Goal: Task Accomplishment & Management: Manage account settings

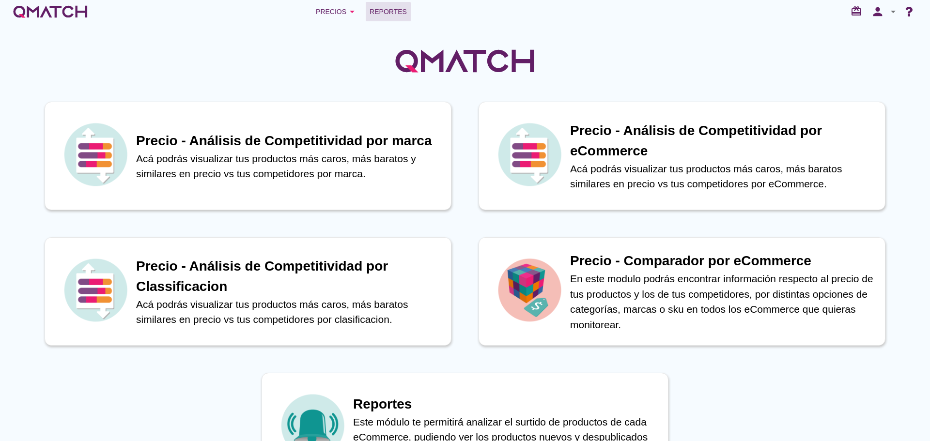
click at [373, 9] on span "Reportes" at bounding box center [388, 12] width 37 height 12
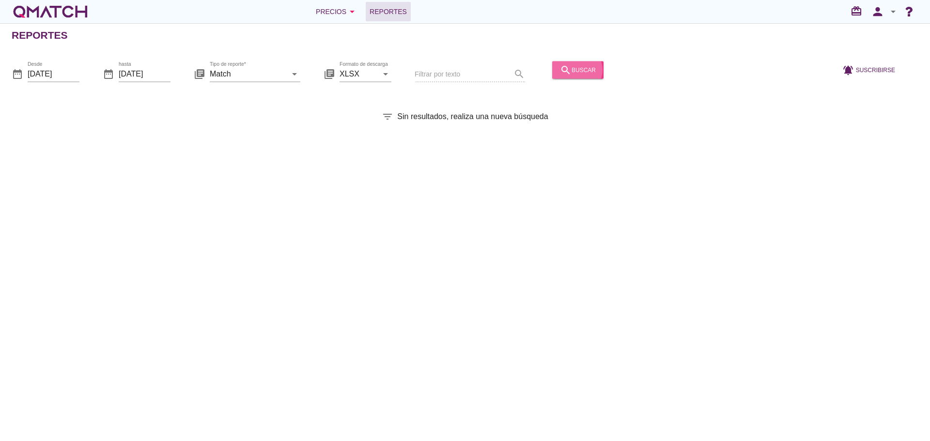
click at [560, 73] on icon "search" at bounding box center [566, 70] width 12 height 12
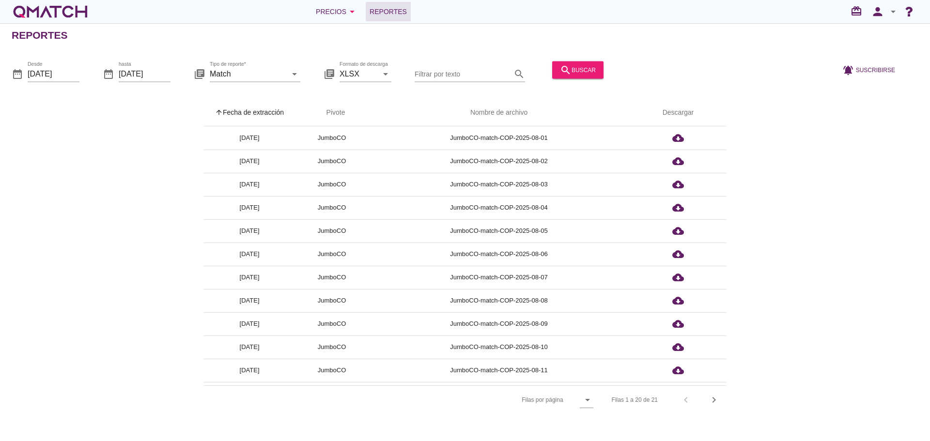
click at [264, 110] on th "arrow_upward Fecha de extracción" at bounding box center [249, 112] width 92 height 27
click at [878, 16] on icon "person" at bounding box center [877, 12] width 19 height 14
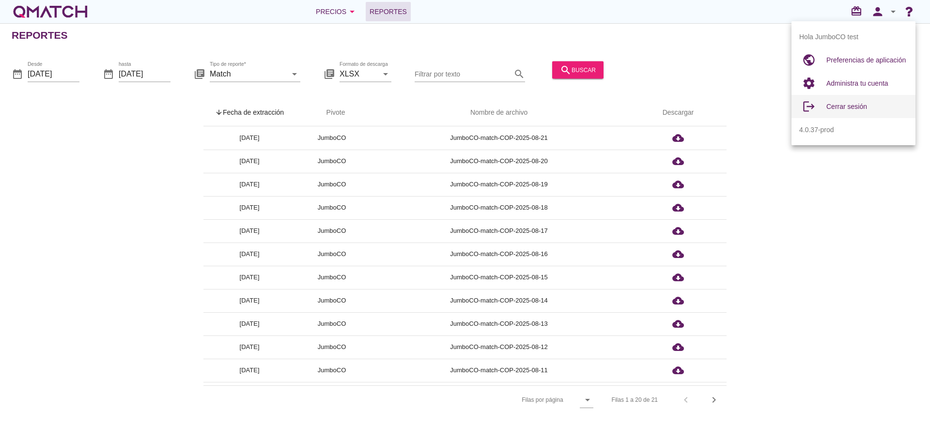
click at [864, 105] on span "Cerrar sesión" at bounding box center [846, 107] width 41 height 8
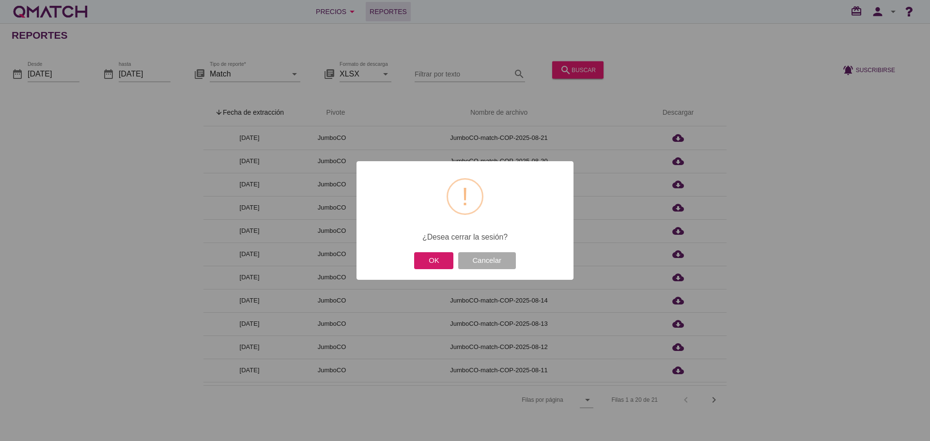
click at [436, 260] on button "OK" at bounding box center [433, 260] width 39 height 17
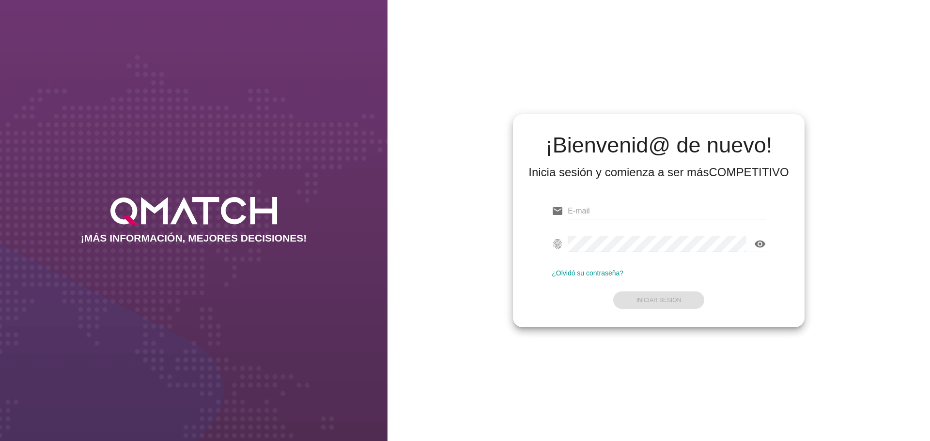
type input "[EMAIL_ADDRESS][DOMAIN_NAME]"
click at [656, 304] on form "email test@test.cencosud.com.co fingerprint visibility ¿Olvidó su contraseña? I…" at bounding box center [659, 255] width 214 height 114
click at [656, 304] on button "Iniciar Sesión" at bounding box center [659, 300] width 92 height 17
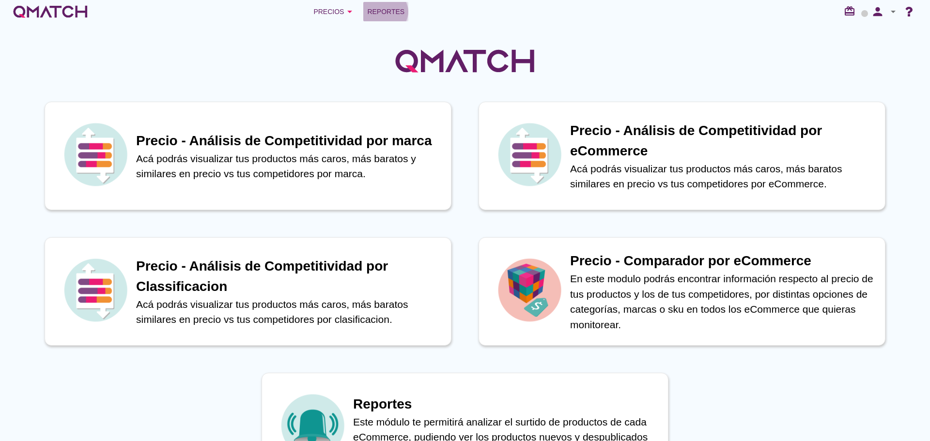
click at [378, 10] on span "Reportes" at bounding box center [385, 12] width 37 height 12
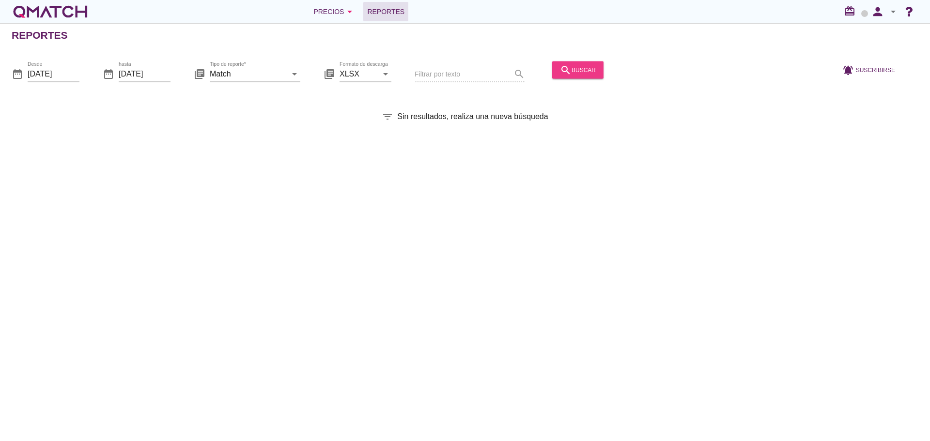
click at [552, 74] on button "search buscar" at bounding box center [577, 69] width 51 height 17
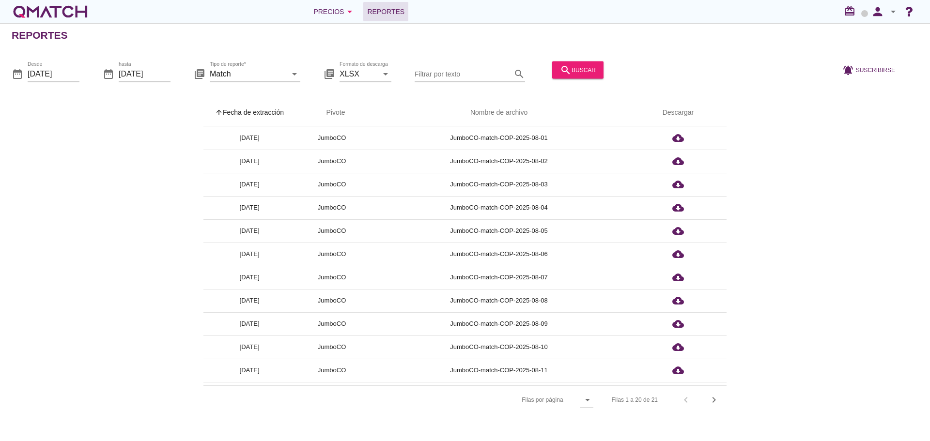
click at [261, 110] on th "arrow_upward Fecha de extracción" at bounding box center [249, 112] width 92 height 27
click at [871, 12] on icon "person" at bounding box center [877, 12] width 19 height 14
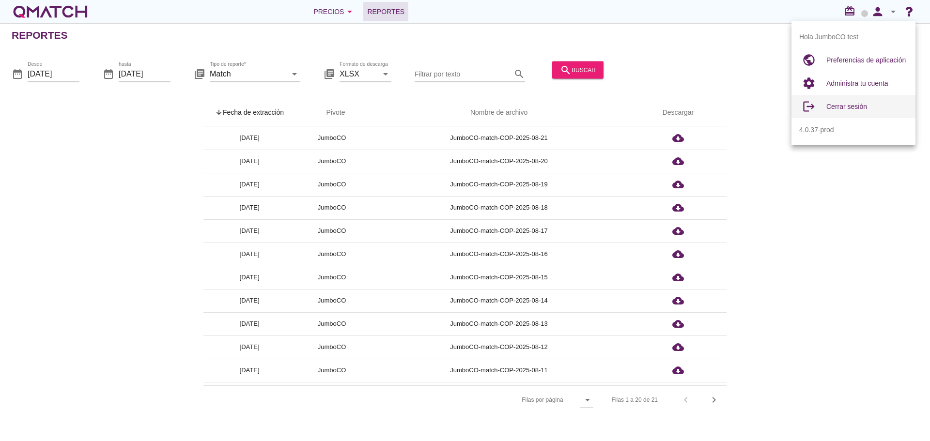
click at [849, 108] on span "Cerrar sesión" at bounding box center [846, 107] width 41 height 8
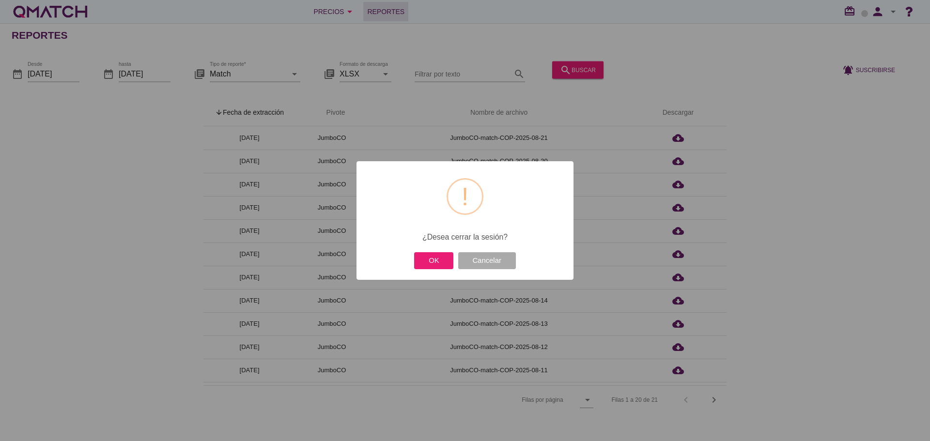
drag, startPoint x: 441, startPoint y: 260, endPoint x: 490, endPoint y: 248, distance: 49.8
click at [441, 260] on button "OK" at bounding box center [433, 260] width 39 height 17
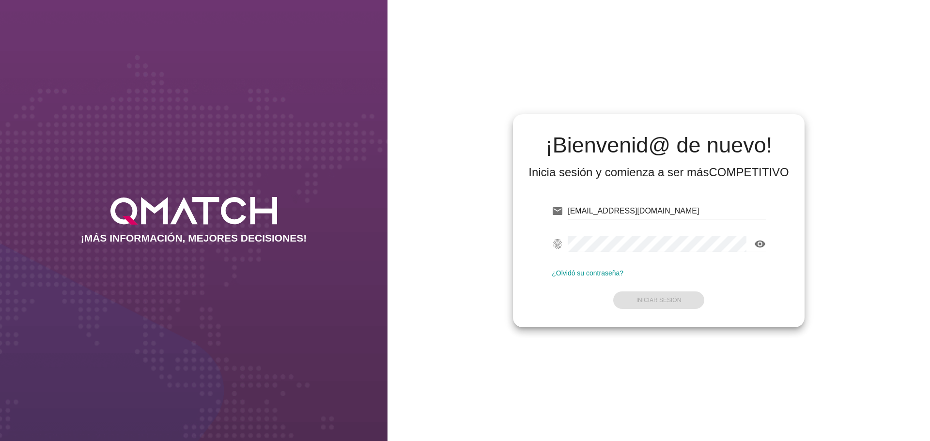
click at [690, 208] on input "[EMAIL_ADDRESS][DOMAIN_NAME]" at bounding box center [667, 211] width 198 height 16
type input "[EMAIL_ADDRESS][DOMAIN_NAME][PERSON_NAME]"
click at [675, 297] on strong "Iniciar Sesión" at bounding box center [659, 300] width 45 height 7
